Goal: Check status: Check status

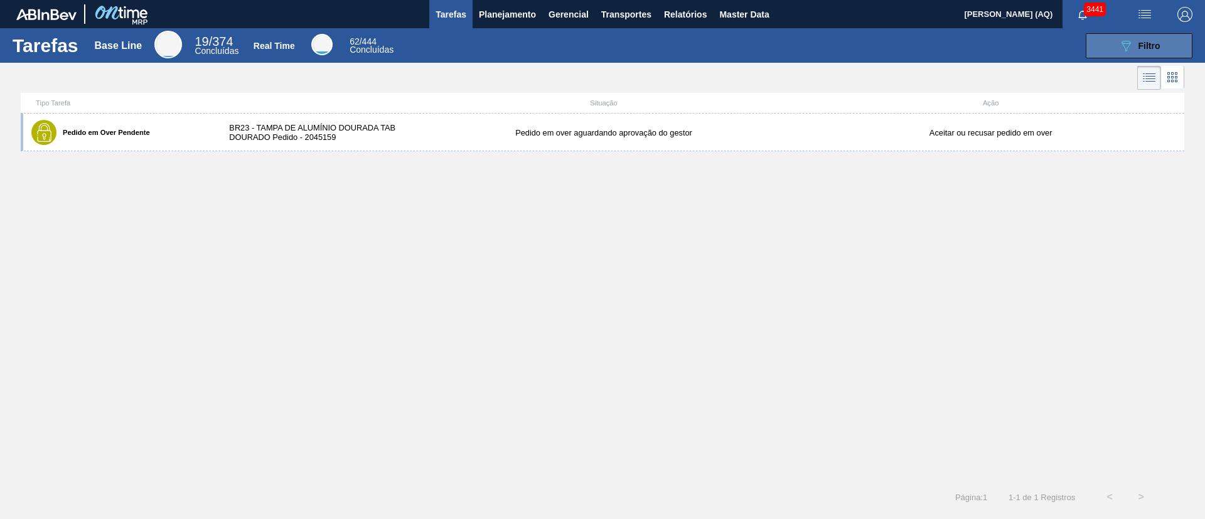
click at [1128, 33] on button "089F7B8B-B2A5-4AFE-B5C0-19BA573D28AC Filtro" at bounding box center [1139, 45] width 107 height 25
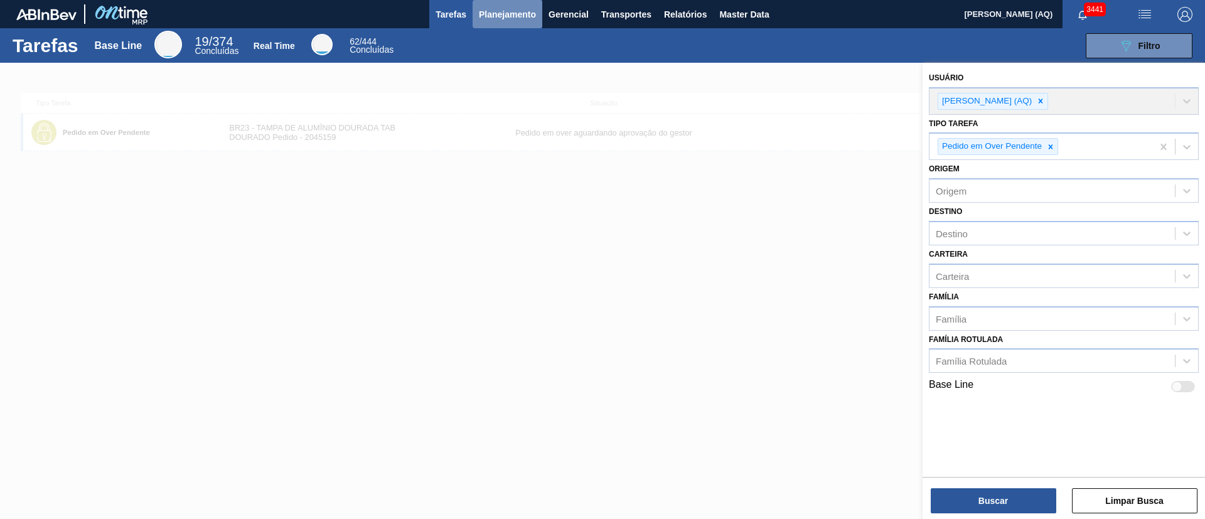
click at [514, 13] on span "Planejamento" at bounding box center [507, 14] width 57 height 15
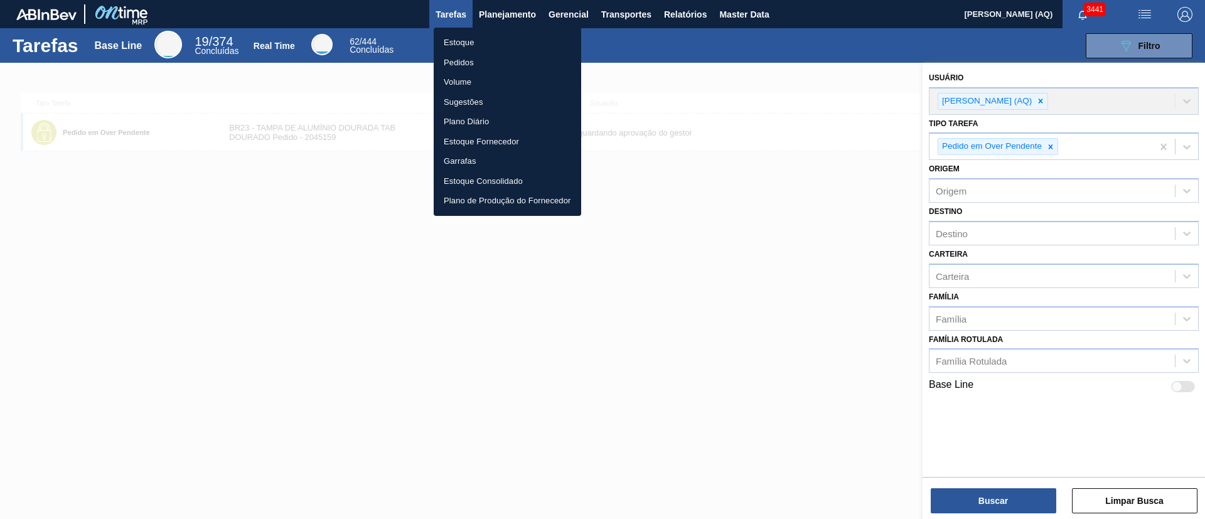
click at [458, 55] on li "Pedidos" at bounding box center [508, 63] width 148 height 20
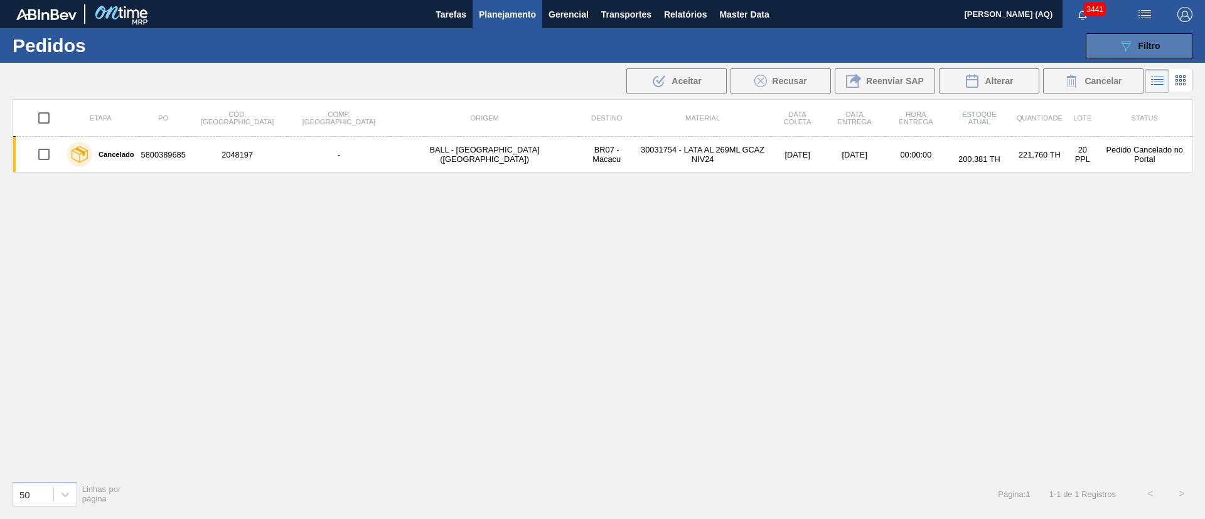
click at [1131, 40] on icon "089F7B8B-B2A5-4AFE-B5C0-19BA573D28AC" at bounding box center [1126, 45] width 15 height 15
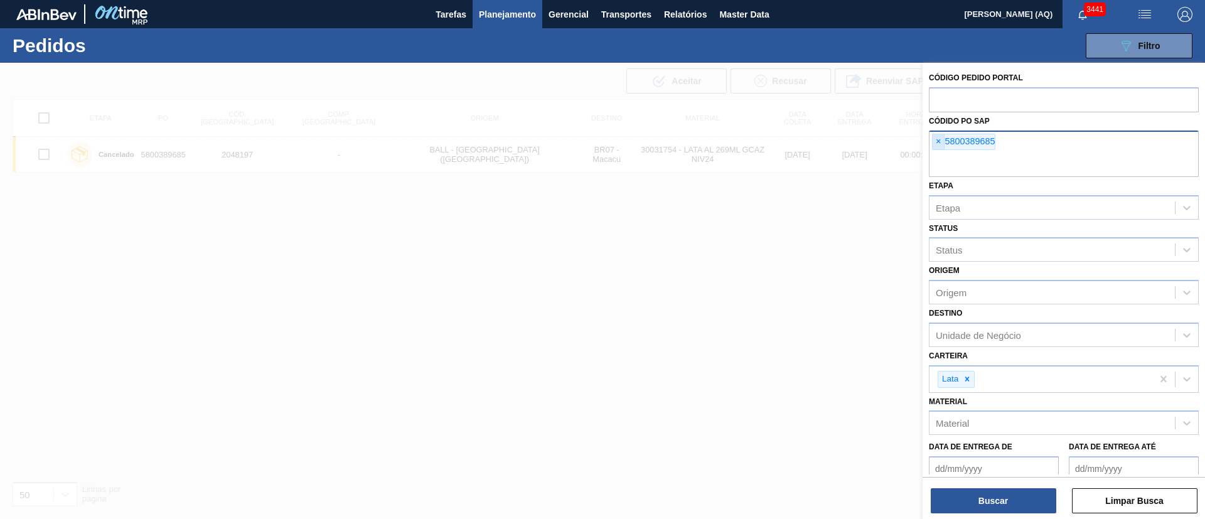
click at [941, 138] on span "×" at bounding box center [939, 141] width 12 height 15
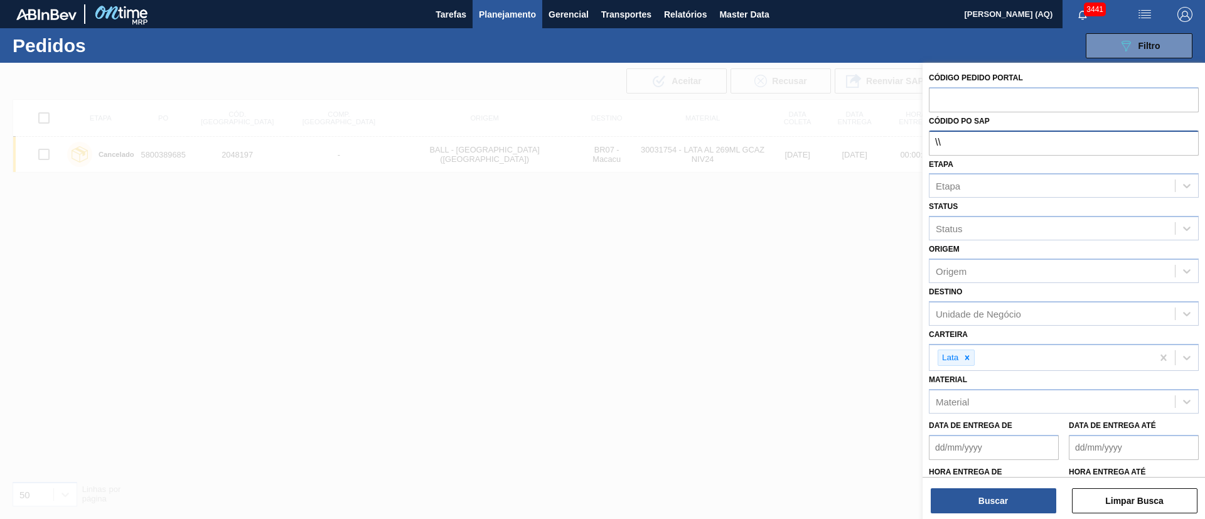
type input "\"
paste input "text"
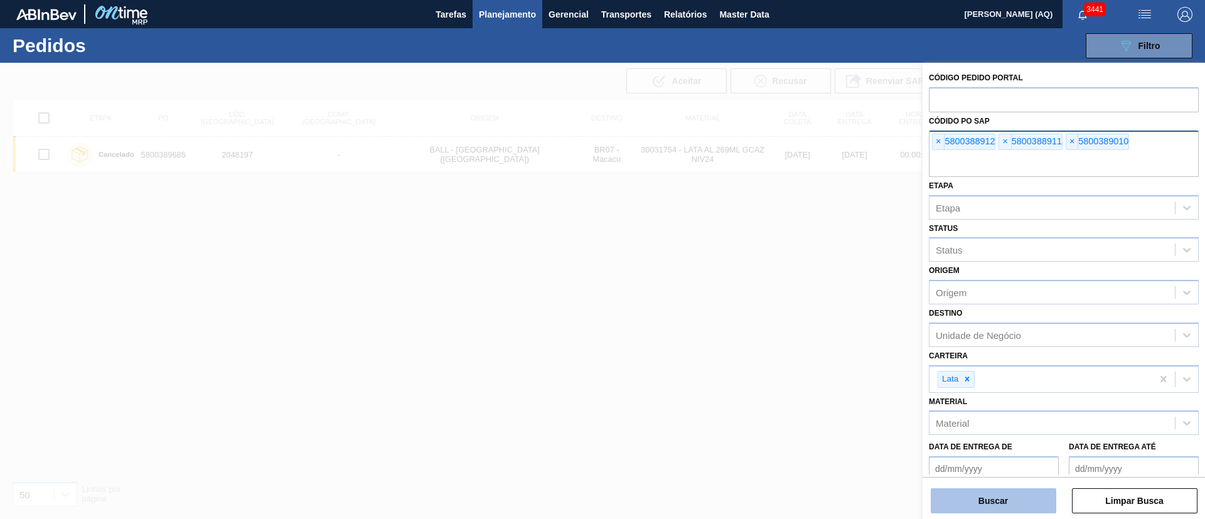
click at [977, 510] on button "Buscar" at bounding box center [994, 500] width 126 height 25
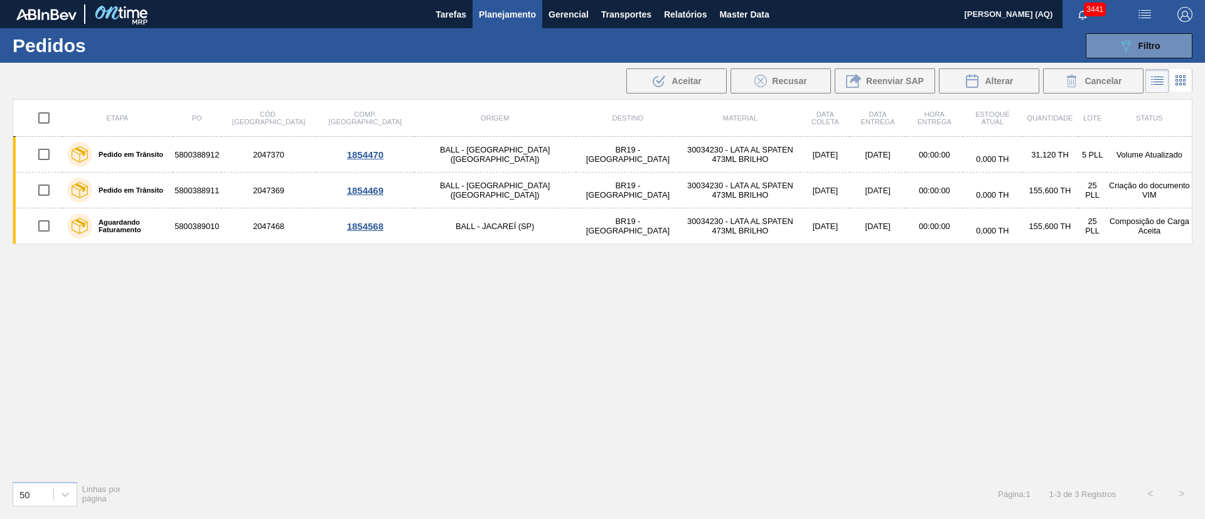
click at [46, 284] on div "Etapa PO Cód. Pedido Comp. Carga Origem Destino Material Data coleta Data Entre…" at bounding box center [603, 285] width 1180 height 372
click at [288, 289] on div "Etapa PO Cód. Pedido Comp. Carga Origem Destino Material Data coleta Data Entre…" at bounding box center [603, 285] width 1180 height 372
click at [1144, 55] on button "089F7B8B-B2A5-4AFE-B5C0-19BA573D28AC Filtro" at bounding box center [1139, 45] width 107 height 25
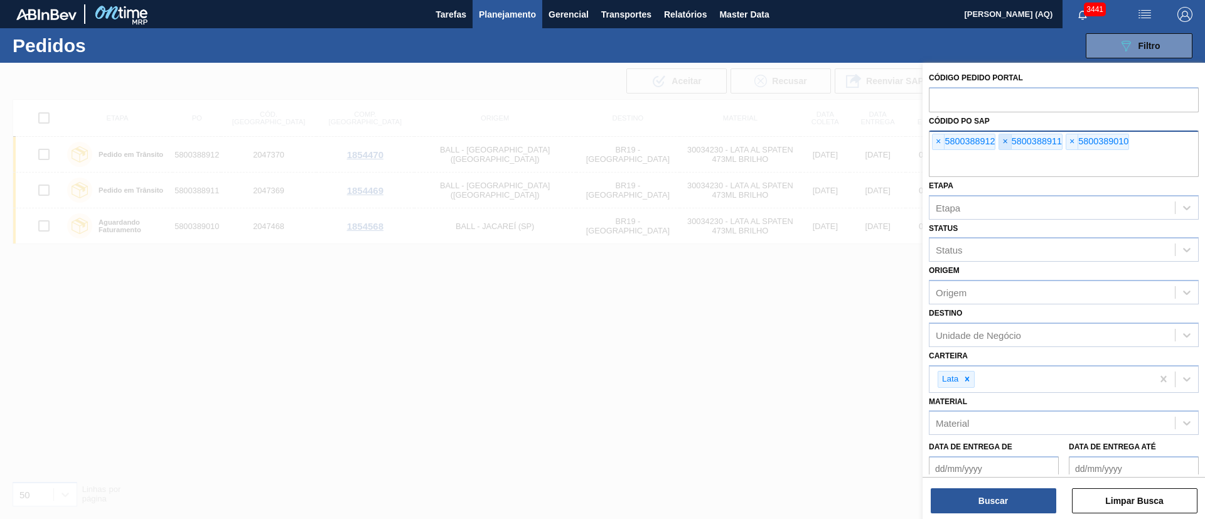
click at [1008, 139] on span "×" at bounding box center [1006, 141] width 12 height 15
click at [948, 499] on button "Buscar" at bounding box center [994, 500] width 126 height 25
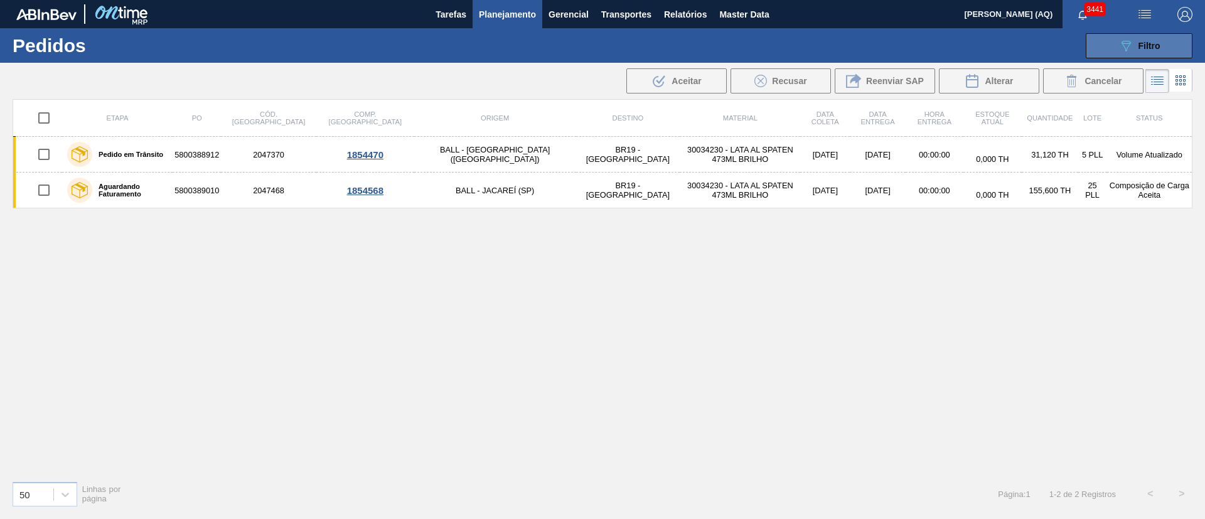
click at [1095, 41] on button "089F7B8B-B2A5-4AFE-B5C0-19BA573D28AC Filtro" at bounding box center [1139, 45] width 107 height 25
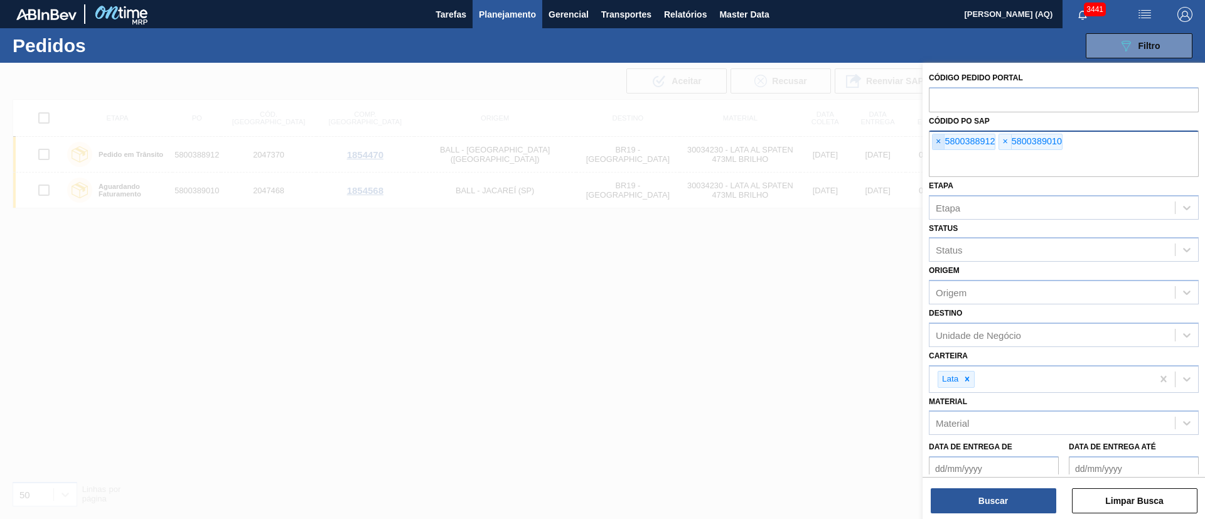
click at [937, 139] on span "×" at bounding box center [939, 141] width 12 height 15
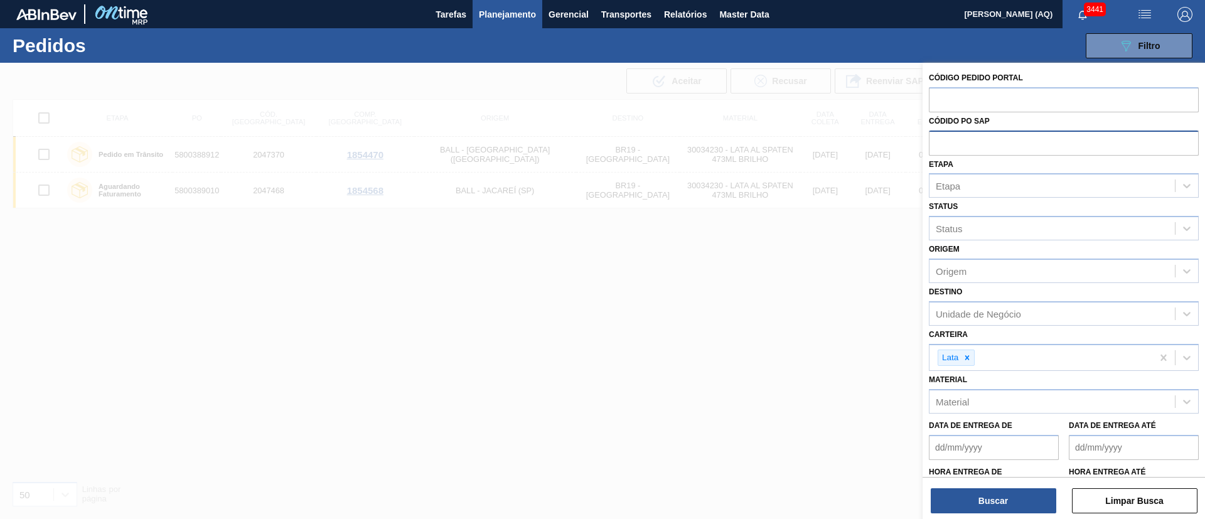
paste input "text"
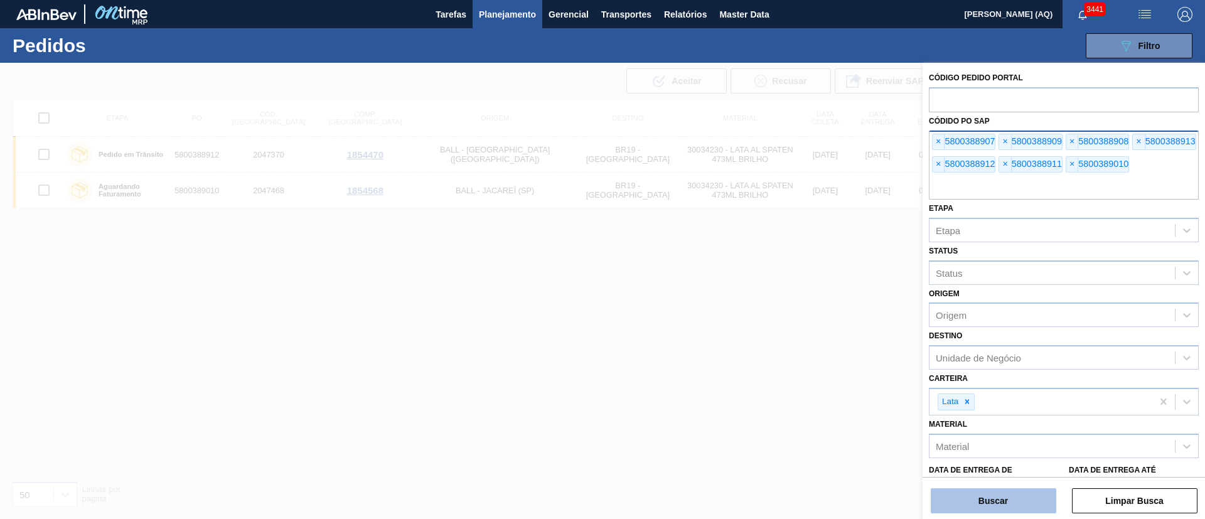
click at [1003, 492] on button "Buscar" at bounding box center [994, 500] width 126 height 25
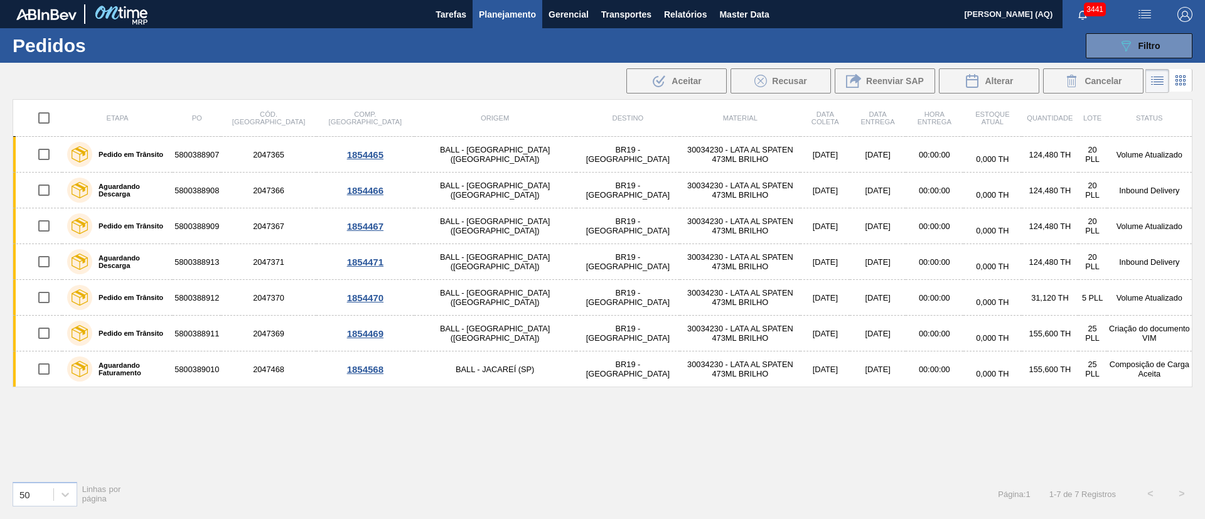
click at [490, 397] on div "Etapa PO Cód. Pedido Comp. Carga Origem Destino Material Data coleta Data Entre…" at bounding box center [603, 285] width 1180 height 372
click at [1165, 48] on button "089F7B8B-B2A5-4AFE-B5C0-19BA573D28AC Filtro" at bounding box center [1139, 45] width 107 height 25
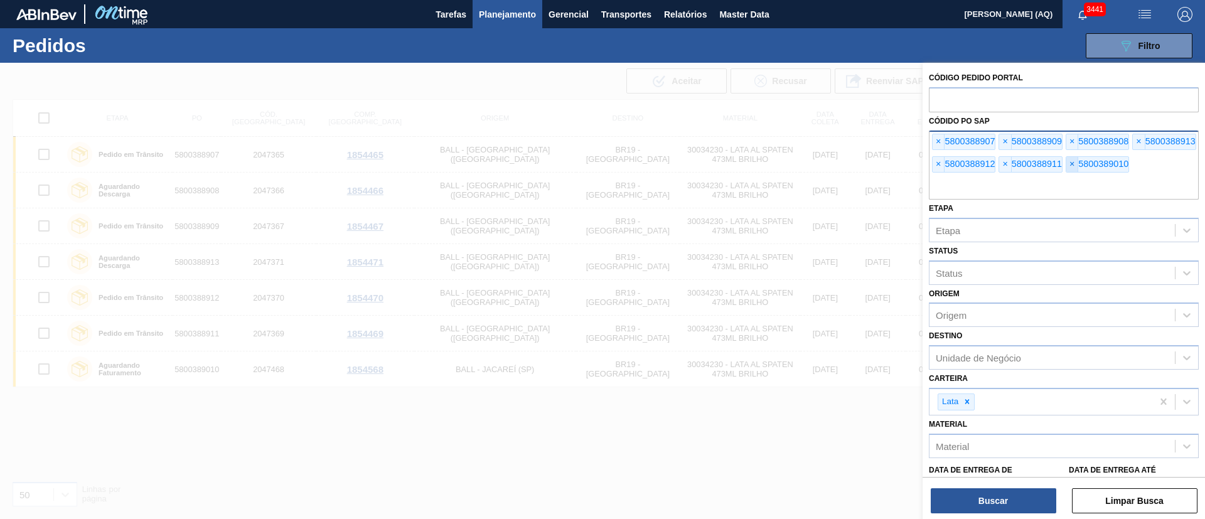
click at [1075, 171] on span "×" at bounding box center [1073, 164] width 12 height 15
click at [1012, 494] on button "Buscar" at bounding box center [994, 500] width 126 height 25
